Goal: Transaction & Acquisition: Purchase product/service

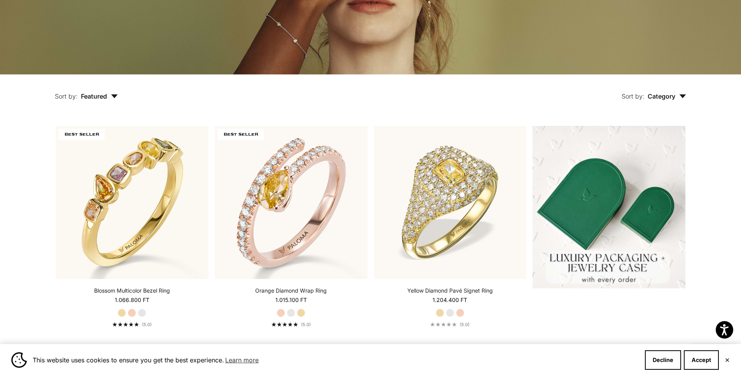
scroll to position [156, 0]
click at [672, 98] on span "Category" at bounding box center [667, 96] width 39 height 8
click at [652, 123] on div "Ring" at bounding box center [660, 120] width 56 height 10
click at [104, 95] on span "Featured" at bounding box center [99, 96] width 37 height 8
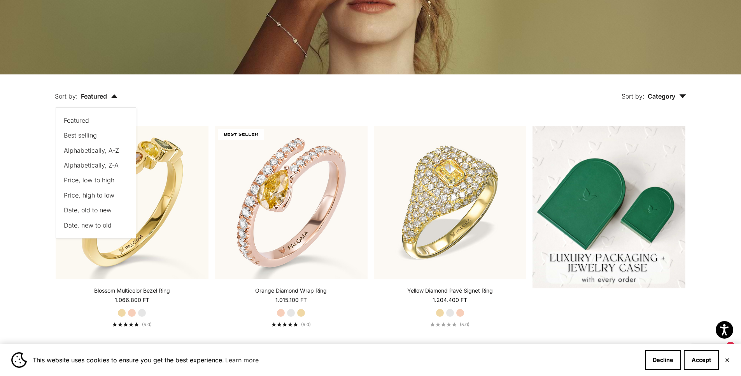
click at [105, 180] on span "Price, low to high" at bounding box center [89, 180] width 51 height 8
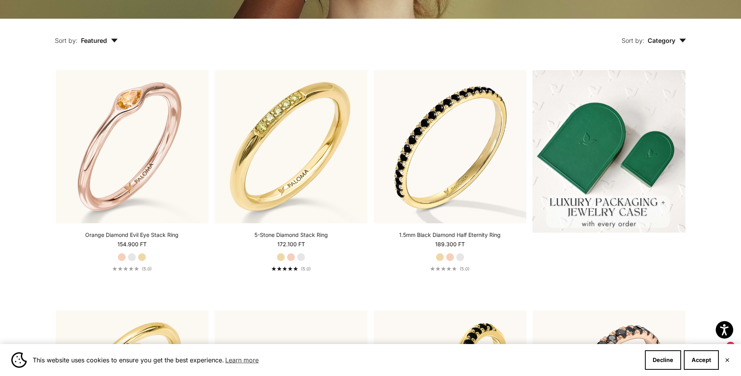
scroll to position [216, 0]
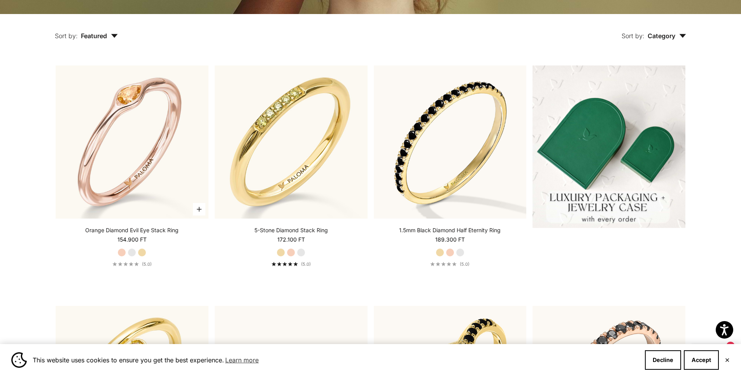
click at [129, 252] on label "White Gold" at bounding box center [132, 252] width 9 height 9
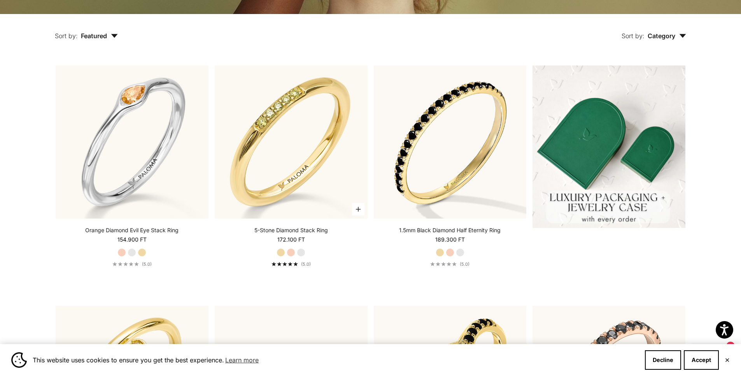
click at [300, 253] on label "White Gold" at bounding box center [301, 252] width 9 height 9
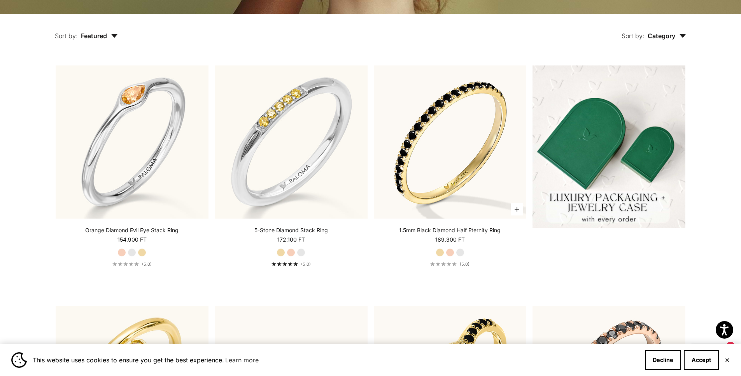
click at [462, 253] on label "White Gold" at bounding box center [460, 252] width 9 height 9
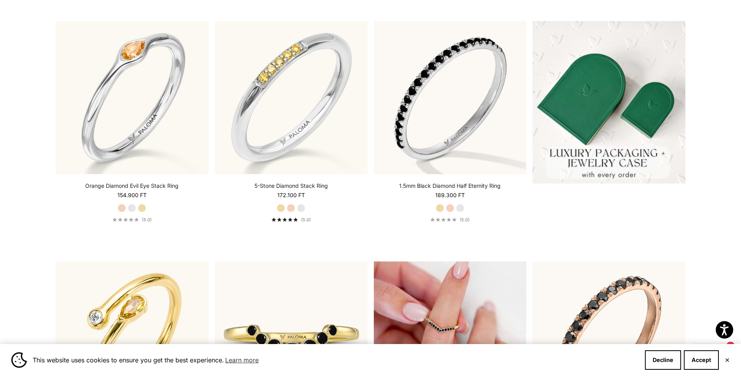
scroll to position [255, 0]
